Goal: Task Accomplishment & Management: Manage account settings

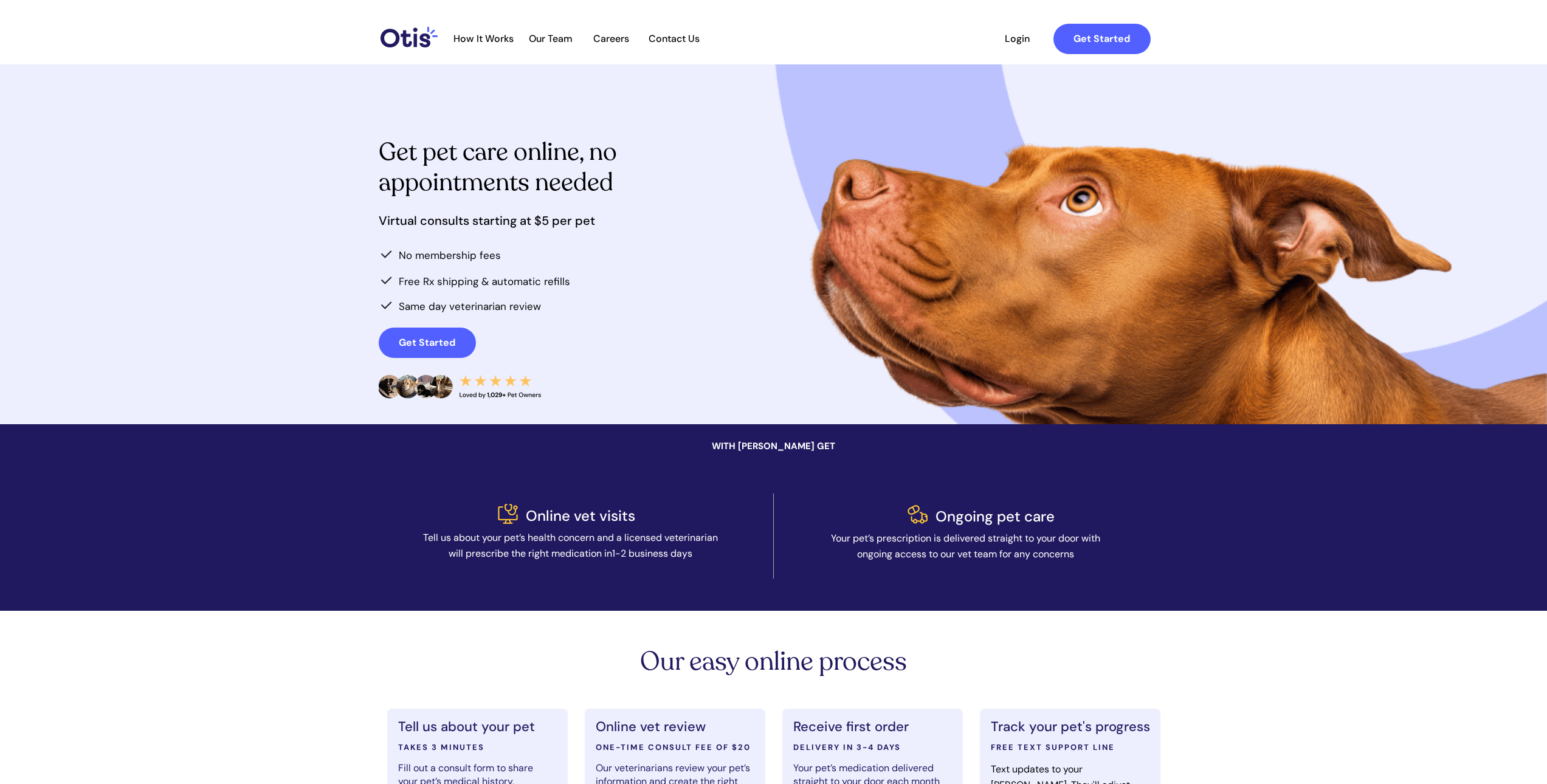
click at [1018, 42] on span "Login" at bounding box center [1018, 39] width 56 height 12
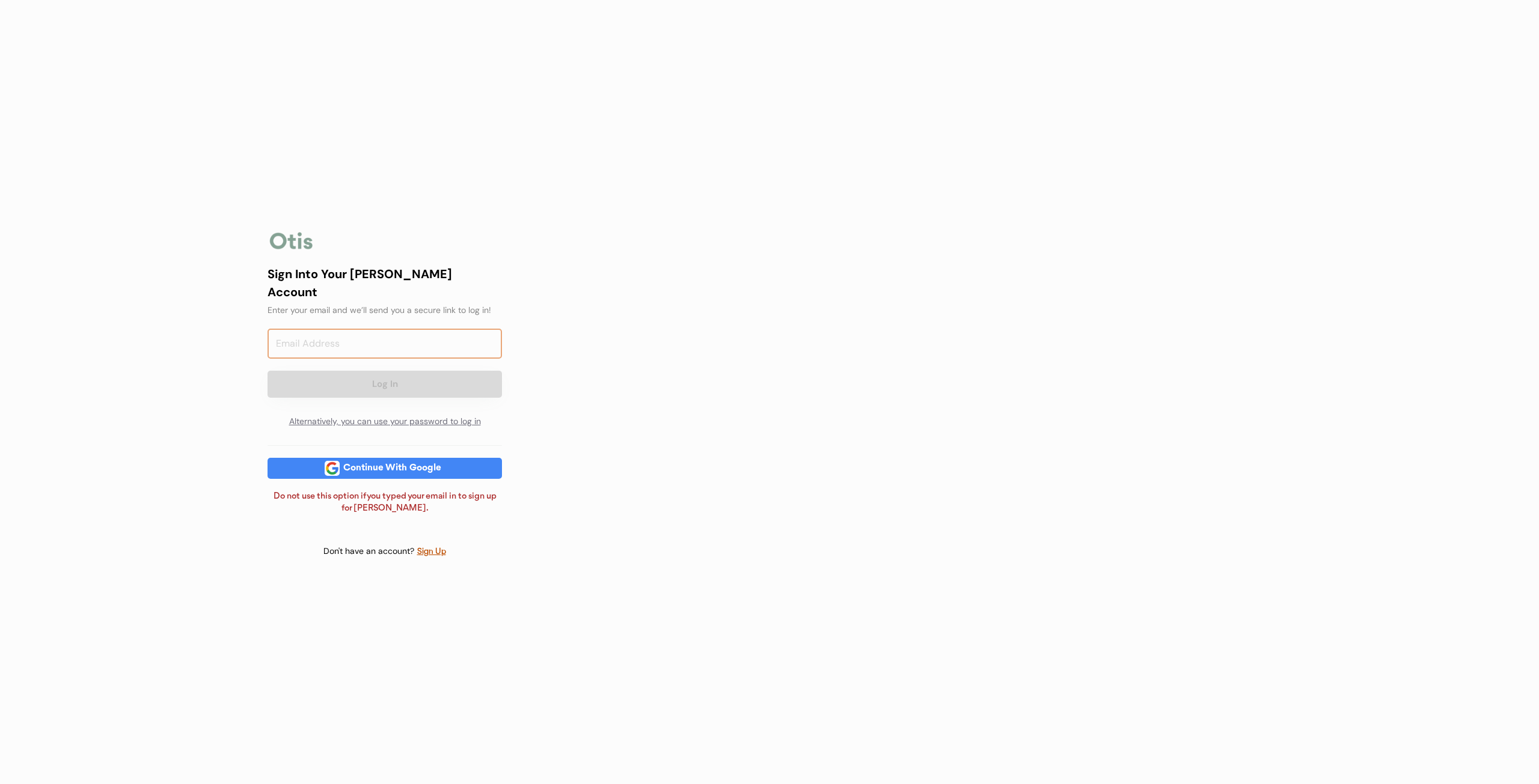
click at [421, 344] on input "email" at bounding box center [384, 343] width 234 height 30
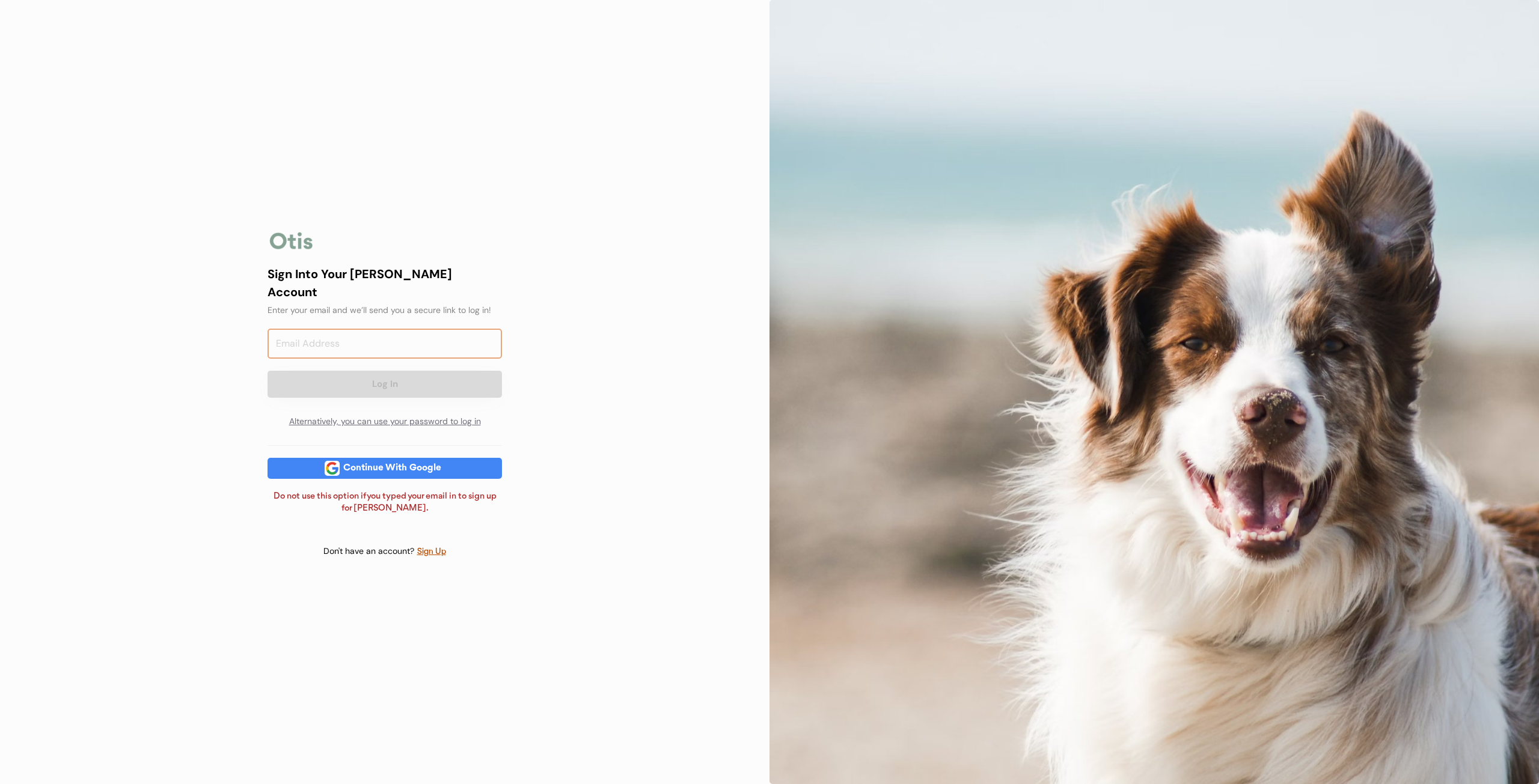
type input "scjnlouis@gmail.com"
click at [387, 375] on button "Log In" at bounding box center [384, 384] width 234 height 27
